Goal: Task Accomplishment & Management: Use online tool/utility

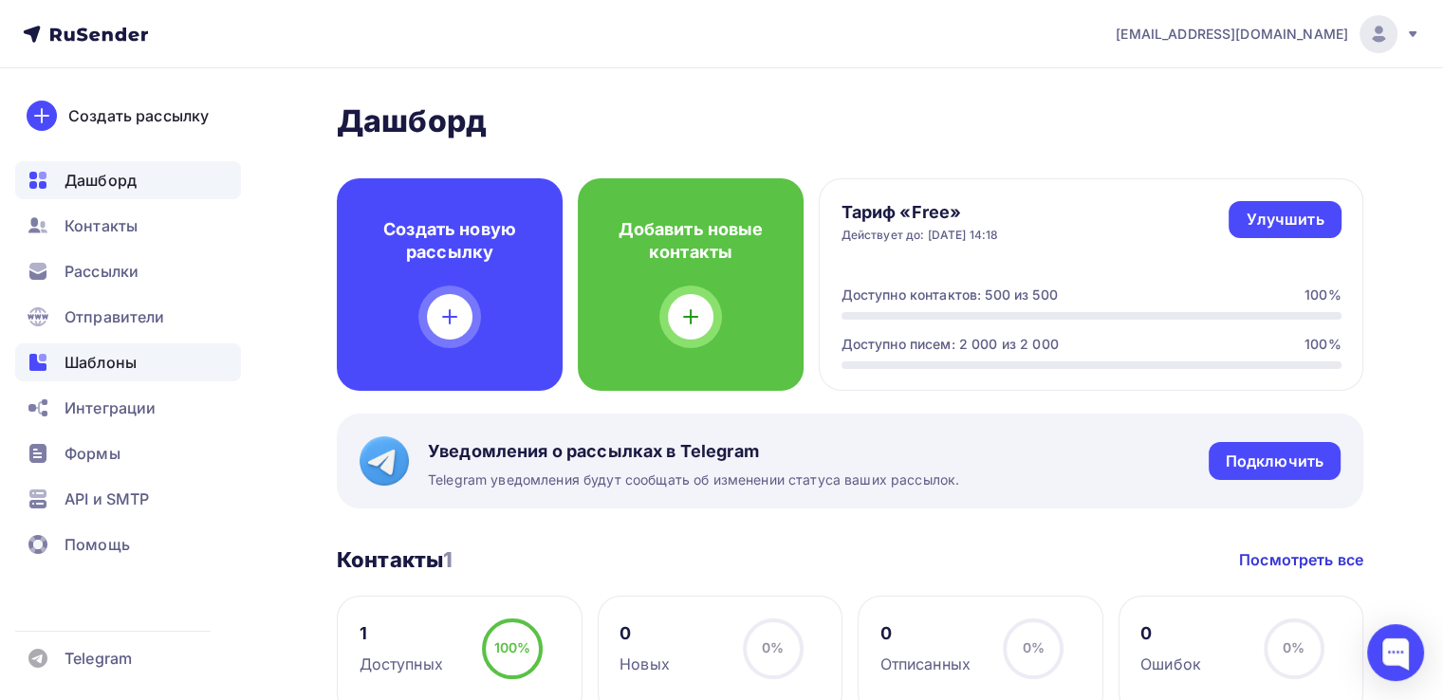
click at [110, 352] on span "Шаблоны" at bounding box center [101, 362] width 72 height 23
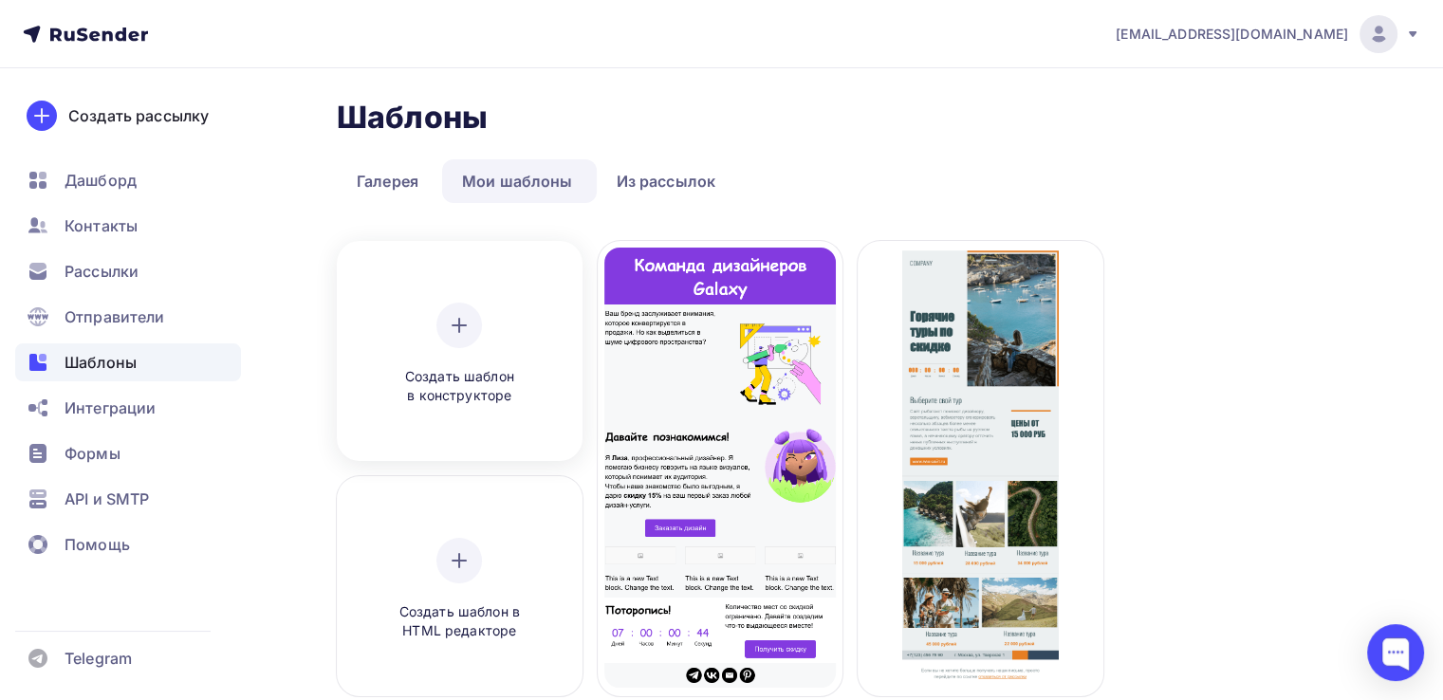
click at [433, 348] on div "Создать шаблон в конструкторе" at bounding box center [459, 354] width 180 height 103
